Goal: Task Accomplishment & Management: Manage account settings

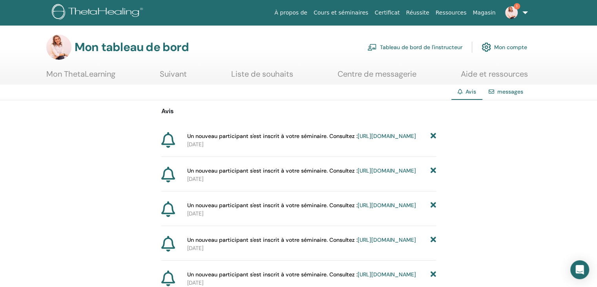
click at [394, 46] on font "Tableau de bord de l'instructeur" at bounding box center [421, 47] width 82 height 7
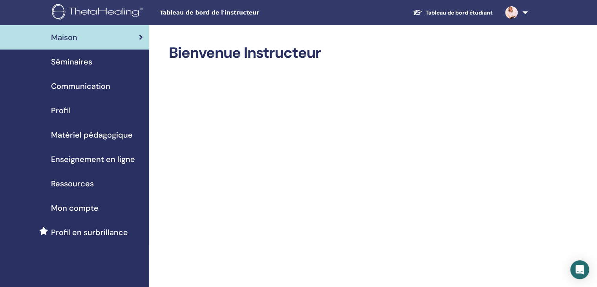
click at [79, 61] on span "Séminaires" at bounding box center [71, 62] width 41 height 12
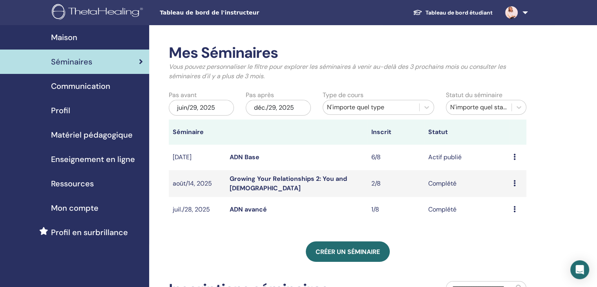
click at [248, 159] on link "ADN Base" at bounding box center [245, 157] width 30 height 8
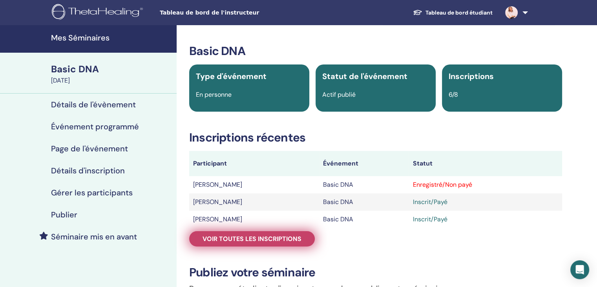
click at [273, 242] on span "Voir toutes les inscriptions" at bounding box center [252, 239] width 99 height 8
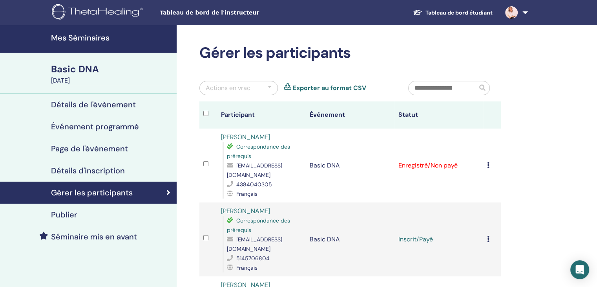
click at [487, 166] on icon at bounding box center [488, 165] width 2 height 6
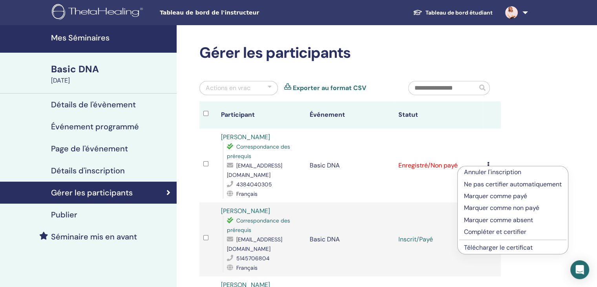
click at [489, 199] on p "Marquer comme payé" at bounding box center [513, 195] width 98 height 9
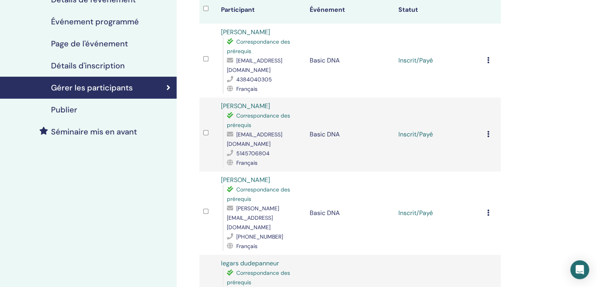
scroll to position [105, 0]
click at [489, 60] on icon at bounding box center [488, 60] width 2 height 6
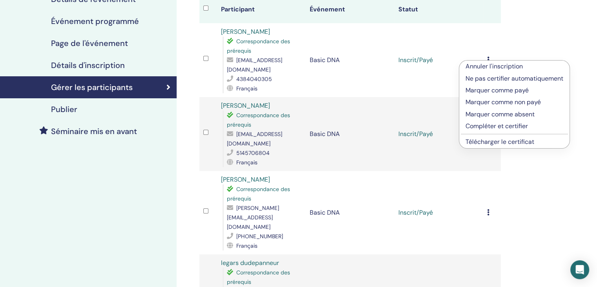
click at [492, 126] on p "Compléter et certifier" at bounding box center [515, 125] width 98 height 9
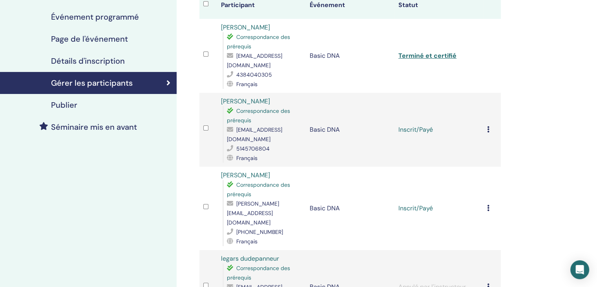
scroll to position [110, 0]
click at [487, 126] on icon at bounding box center [488, 129] width 2 height 6
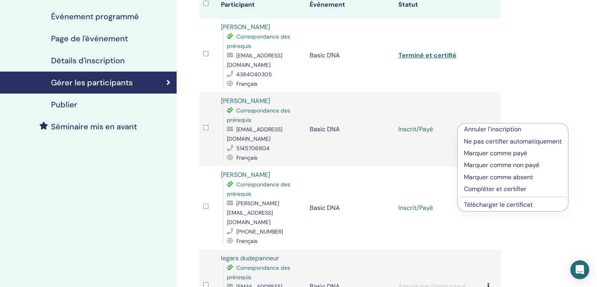
click at [490, 189] on p "Compléter et certifier" at bounding box center [513, 188] width 98 height 9
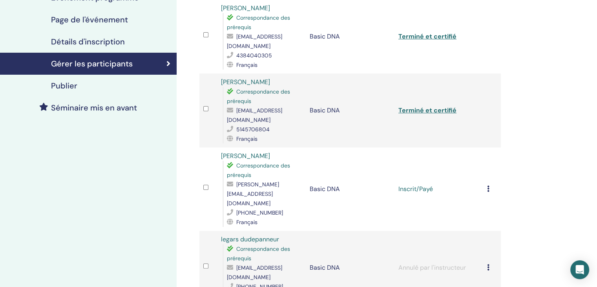
scroll to position [130, 0]
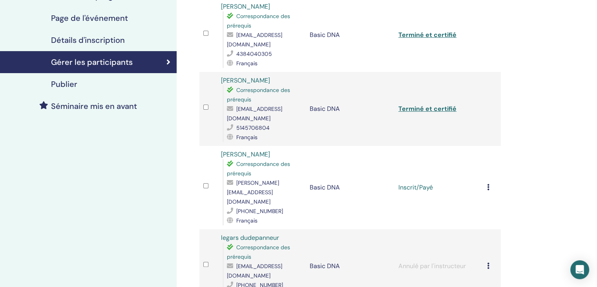
click at [487, 184] on icon at bounding box center [488, 187] width 2 height 6
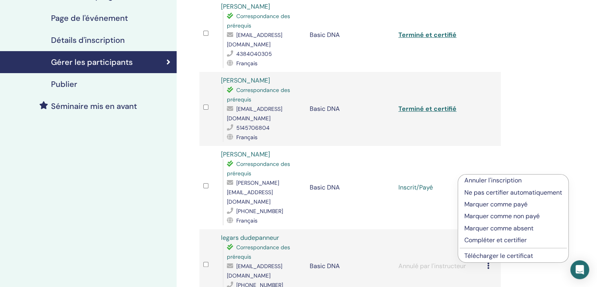
click at [490, 239] on p "Compléter et certifier" at bounding box center [514, 239] width 98 height 9
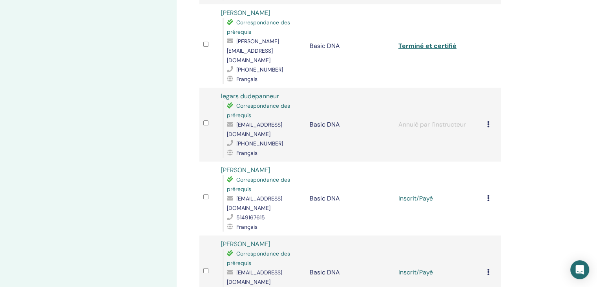
scroll to position [273, 0]
click at [489, 194] on icon at bounding box center [488, 197] width 2 height 6
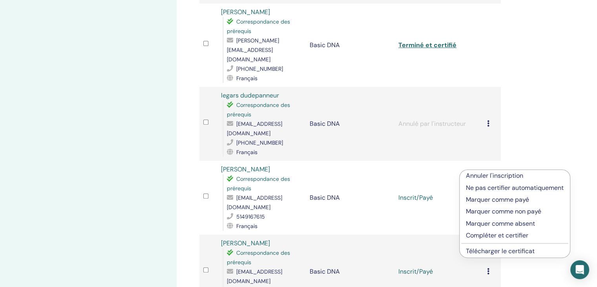
click at [491, 233] on p "Compléter et certifier" at bounding box center [515, 235] width 98 height 9
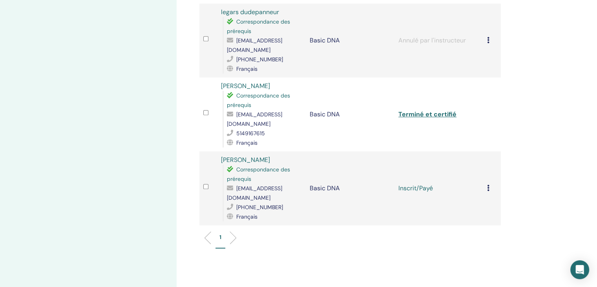
scroll to position [357, 0]
click at [487, 184] on icon at bounding box center [488, 187] width 2 height 6
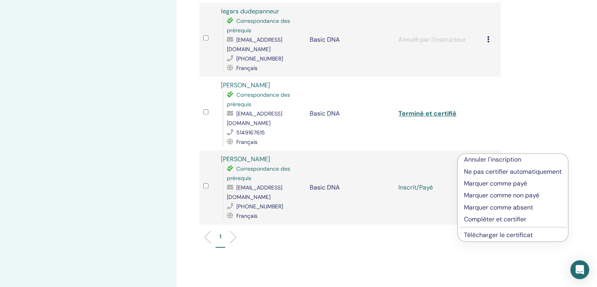
click at [491, 222] on p "Compléter et certifier" at bounding box center [513, 218] width 98 height 9
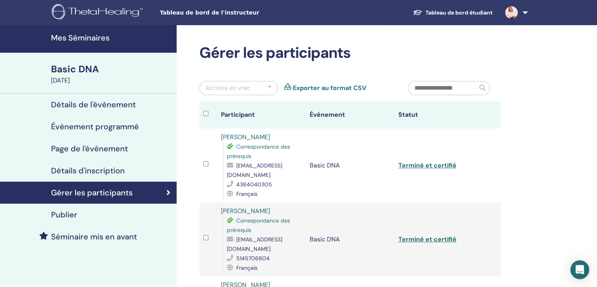
click at [517, 12] on img at bounding box center [512, 12] width 13 height 13
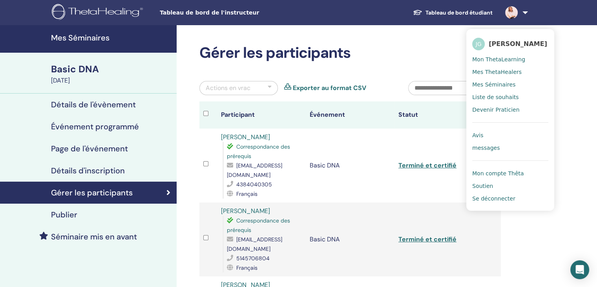
click at [485, 135] on link "Avis" at bounding box center [511, 135] width 76 height 13
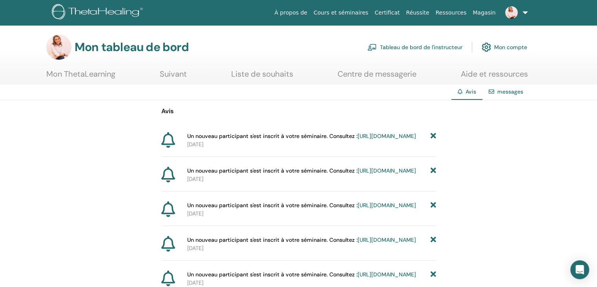
click at [358, 139] on font "[URL][DOMAIN_NAME]" at bounding box center [387, 135] width 59 height 7
click at [433, 134] on icon at bounding box center [433, 136] width 5 height 8
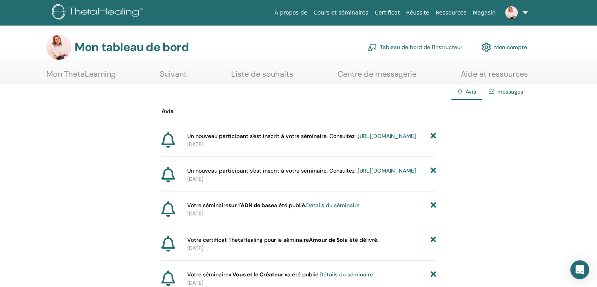
click at [433, 134] on icon at bounding box center [433, 136] width 5 height 8
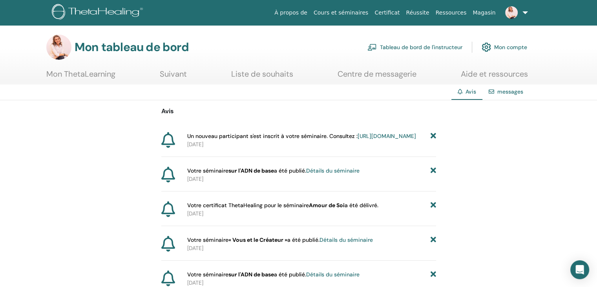
click at [433, 134] on icon at bounding box center [433, 136] width 5 height 8
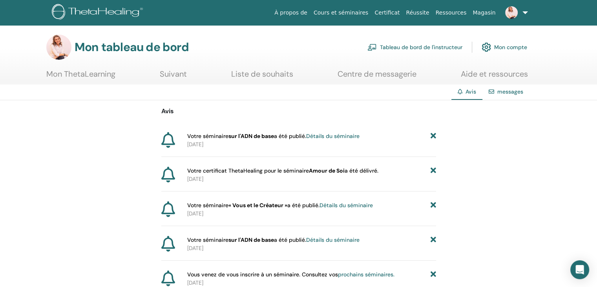
click at [433, 134] on icon at bounding box center [433, 136] width 5 height 8
